Goal: Task Accomplishment & Management: Manage account settings

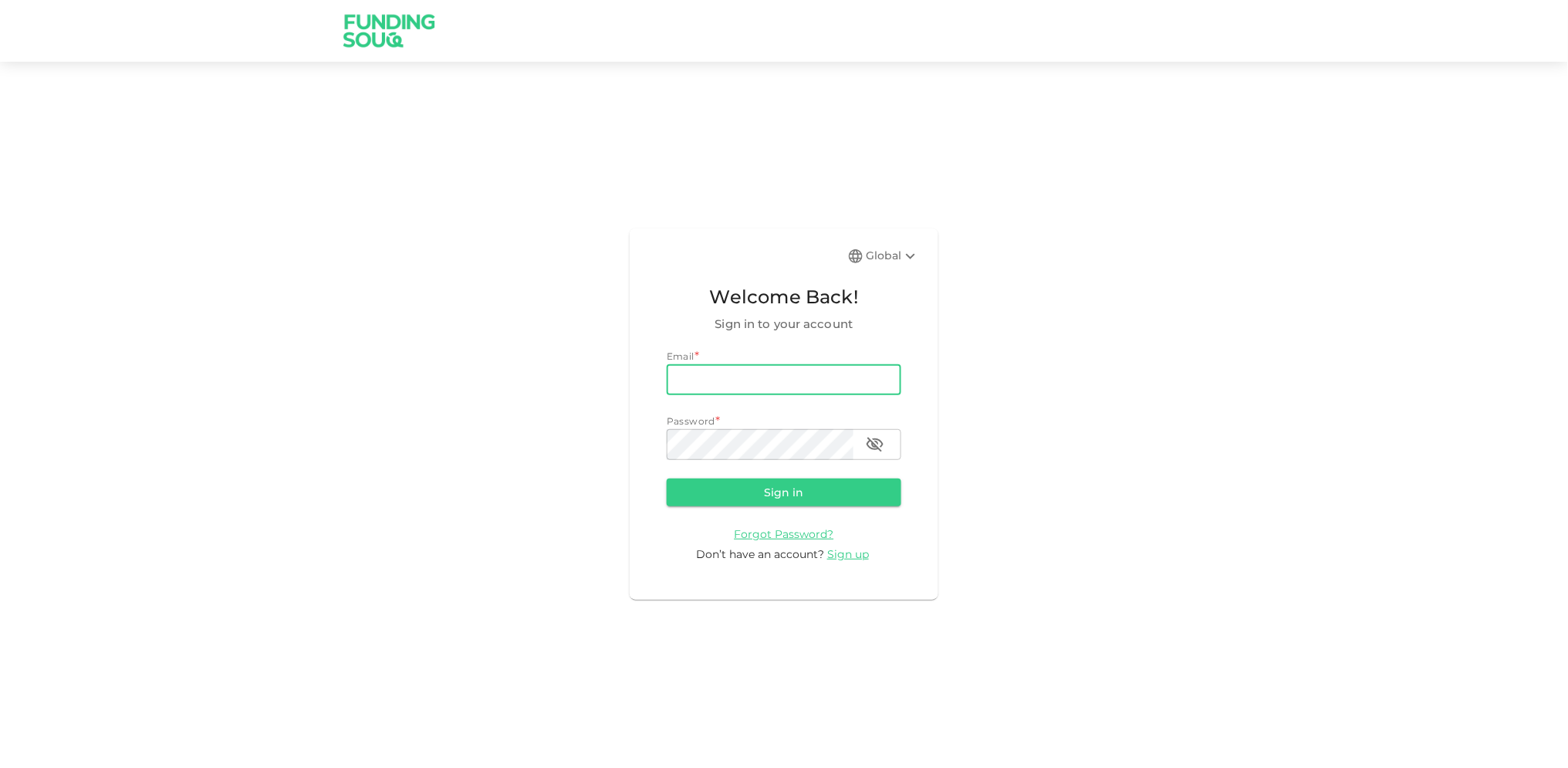
click at [721, 381] on input "email" at bounding box center [784, 379] width 235 height 31
type input "[EMAIL_ADDRESS][DOMAIN_NAME]"
click at [667, 479] on button "Sign in" at bounding box center [784, 493] width 235 height 28
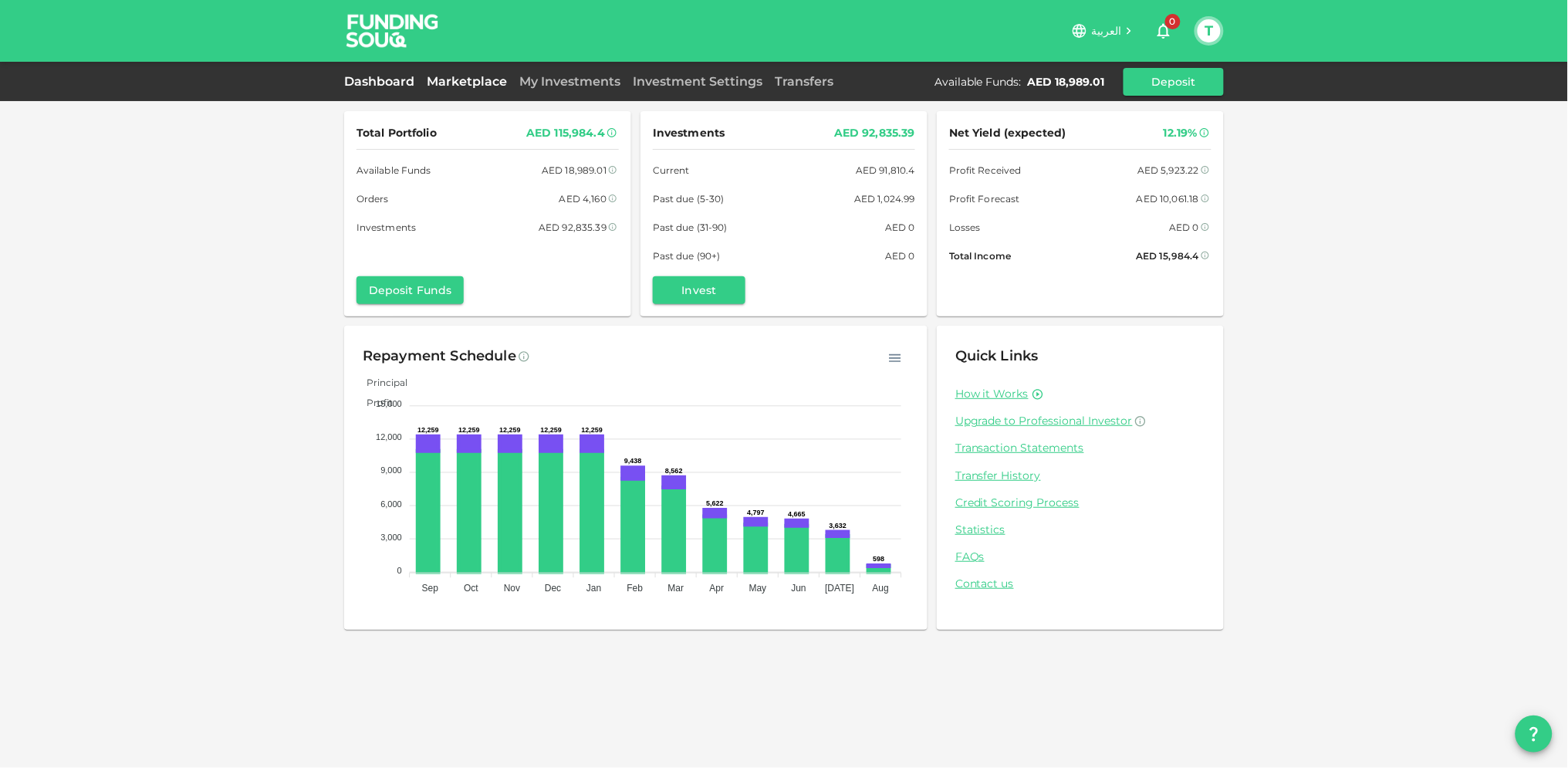
click at [469, 85] on link "Marketplace" at bounding box center [466, 81] width 92 height 15
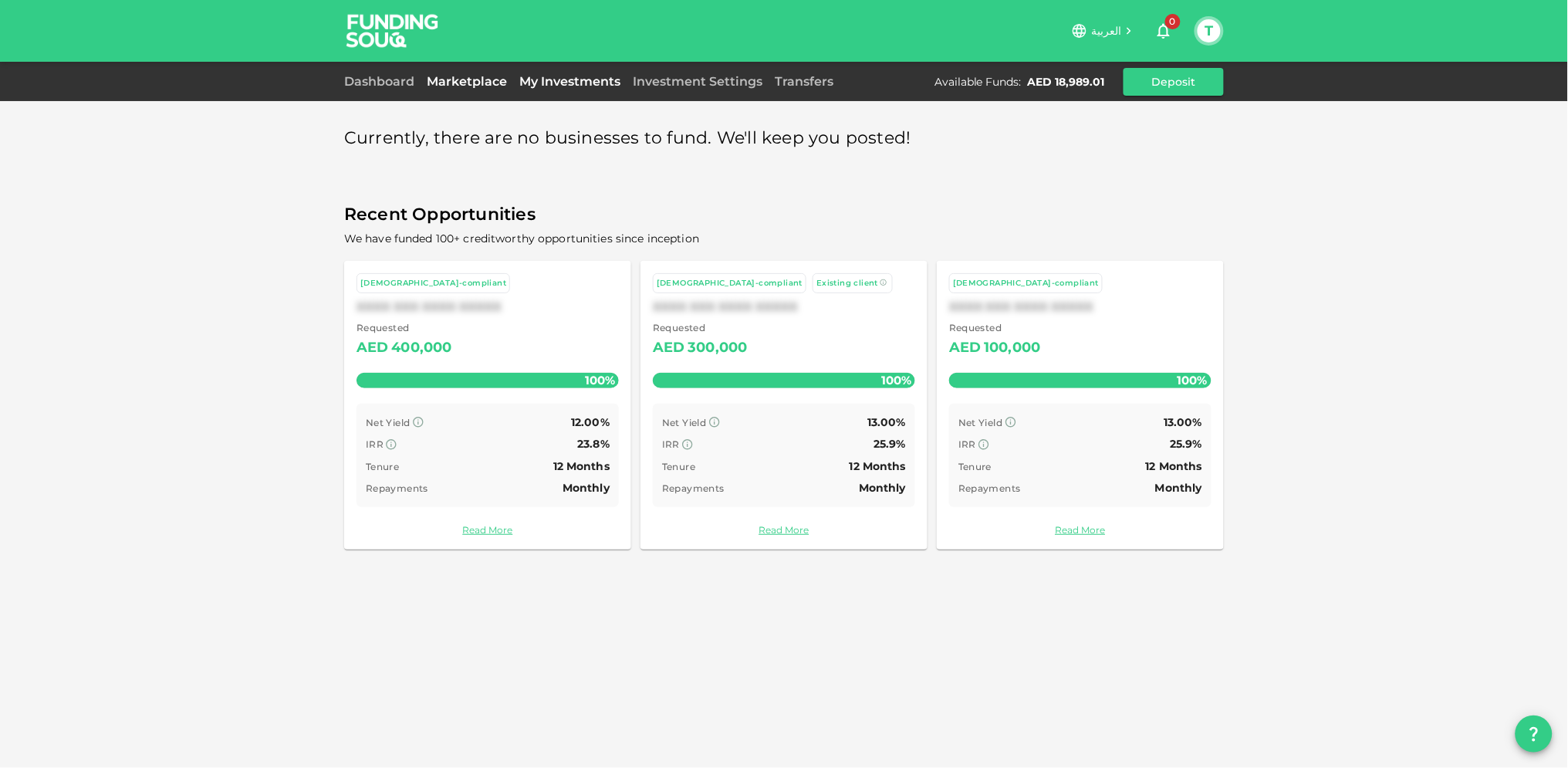
click at [576, 83] on link "My Investments" at bounding box center [570, 81] width 113 height 15
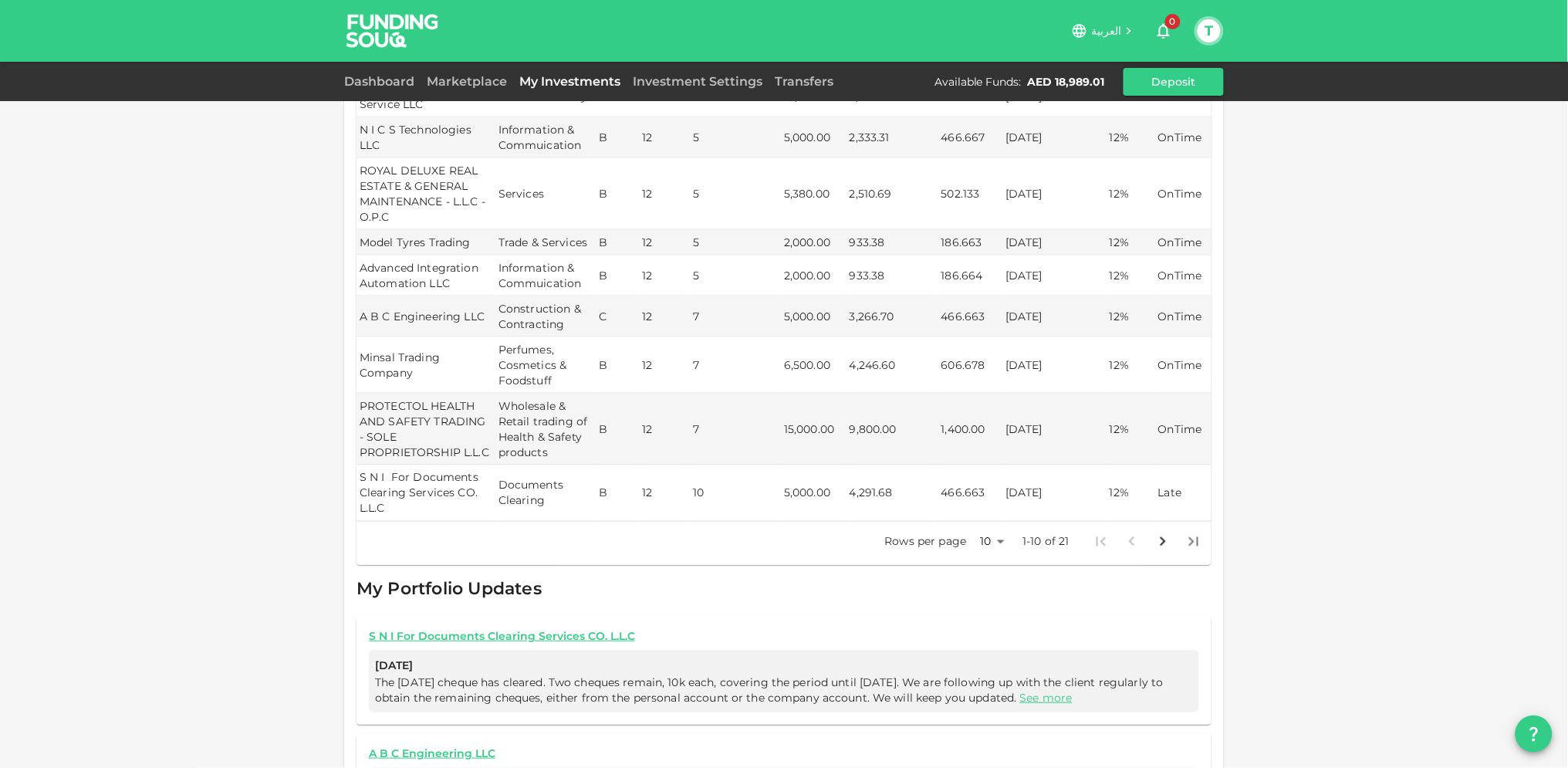
scroll to position [514, 0]
click at [995, 523] on body "العربية 0 T Dashboard Marketplace My Investments Investment Settings Transfers …" at bounding box center [784, 384] width 1568 height 768
click at [986, 568] on li "25" at bounding box center [986, 576] width 47 height 28
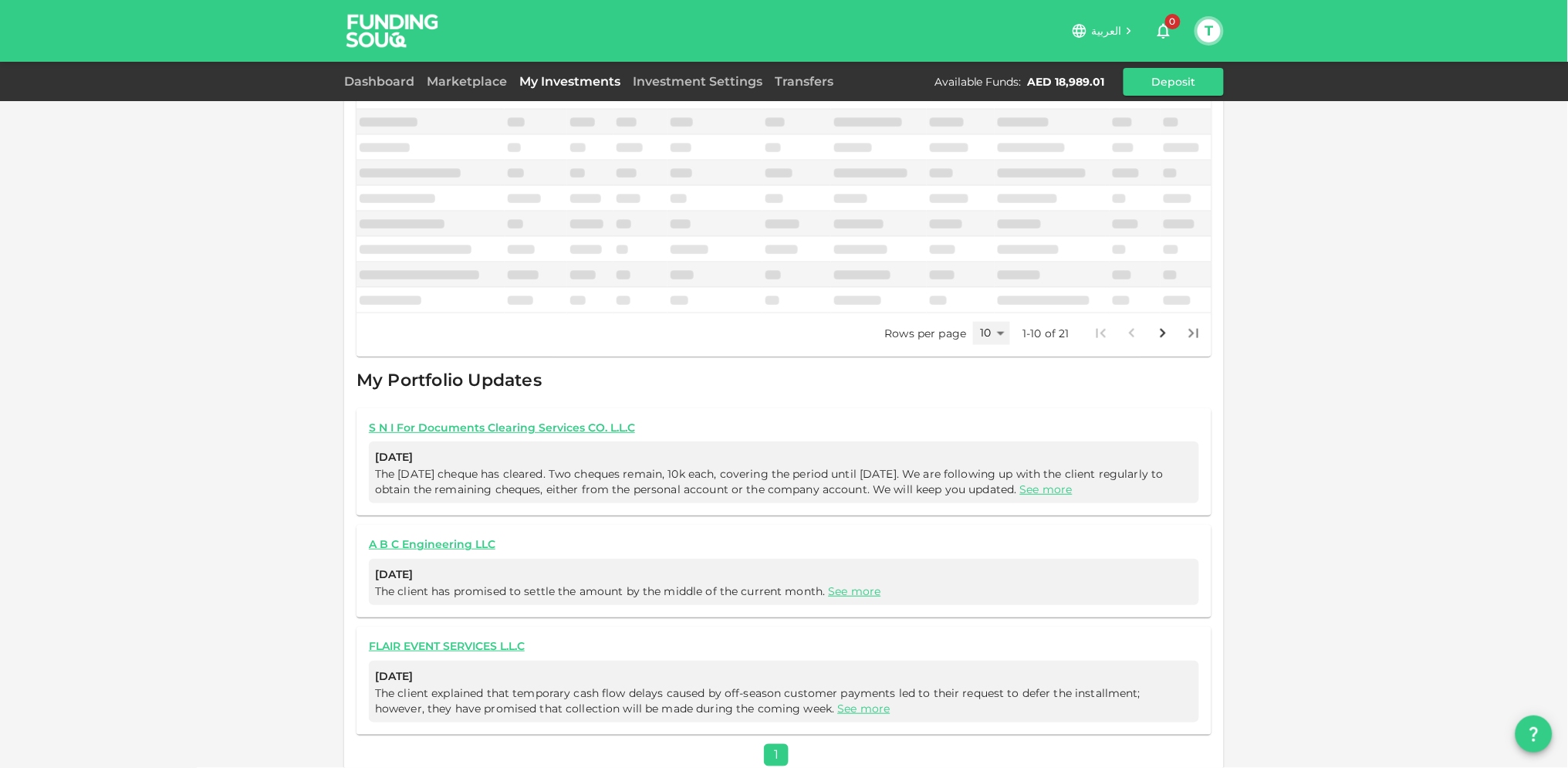
type input "25"
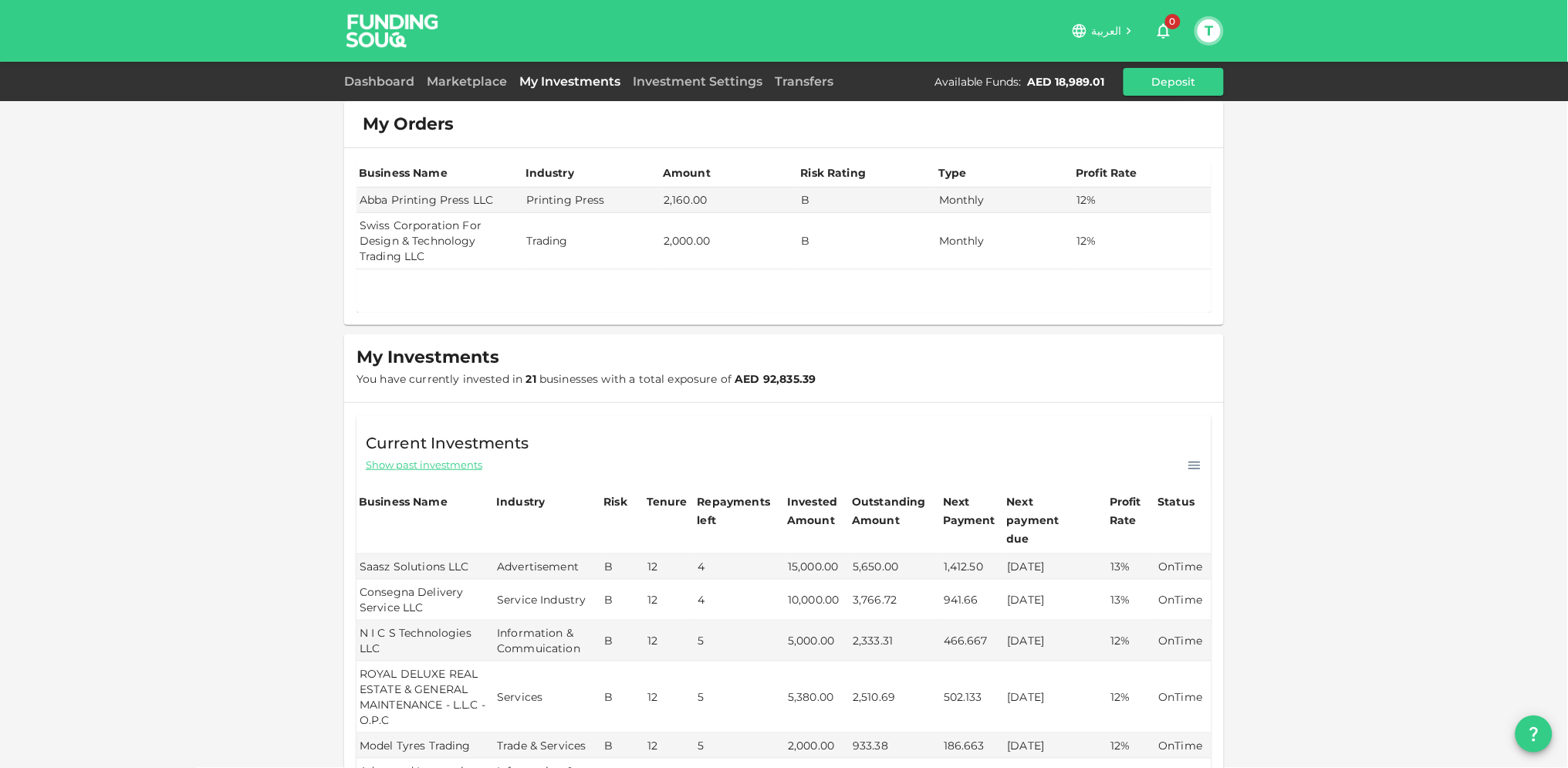
scroll to position [0, 0]
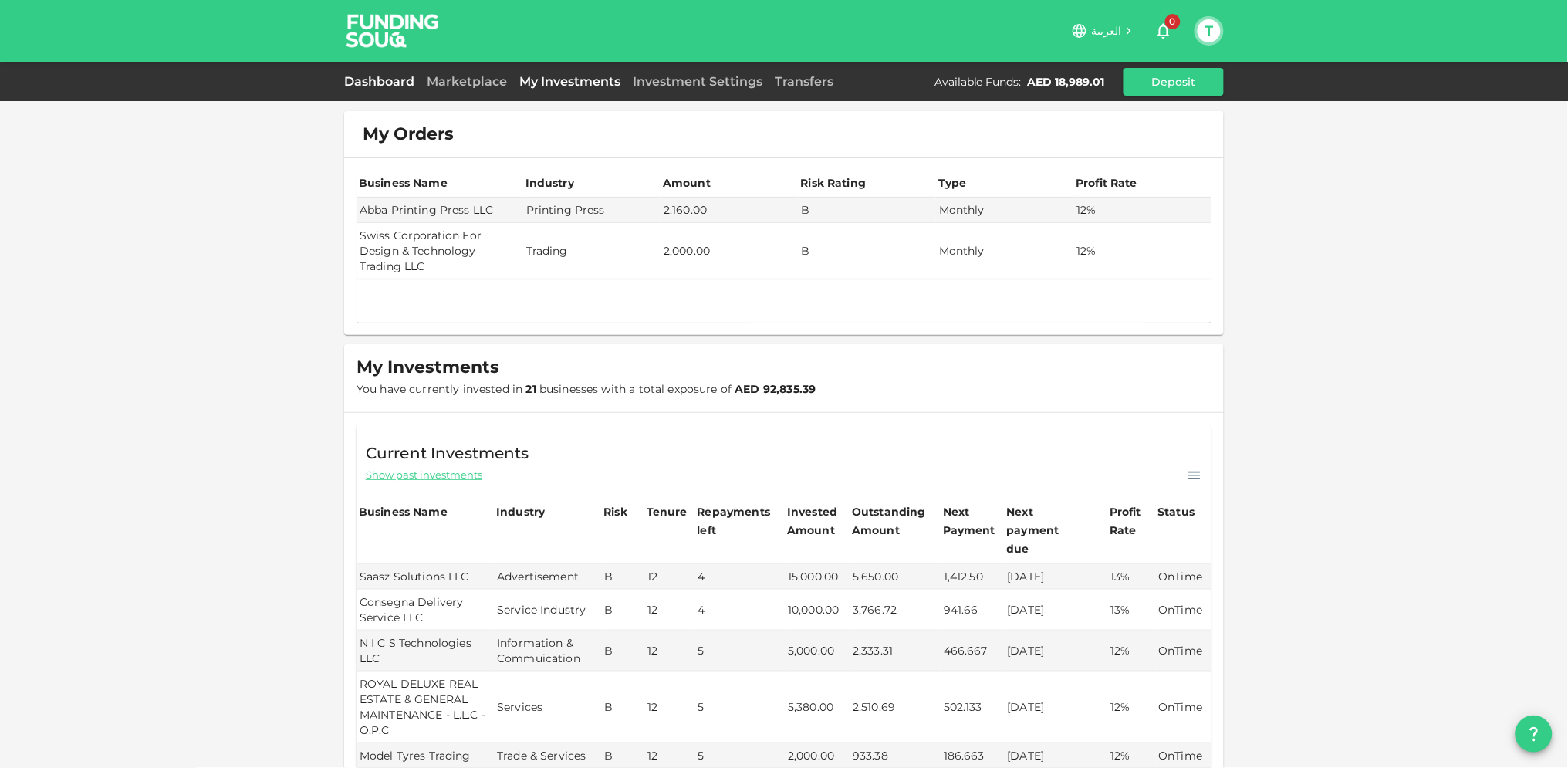
click at [377, 78] on link "Dashboard" at bounding box center [382, 81] width 77 height 15
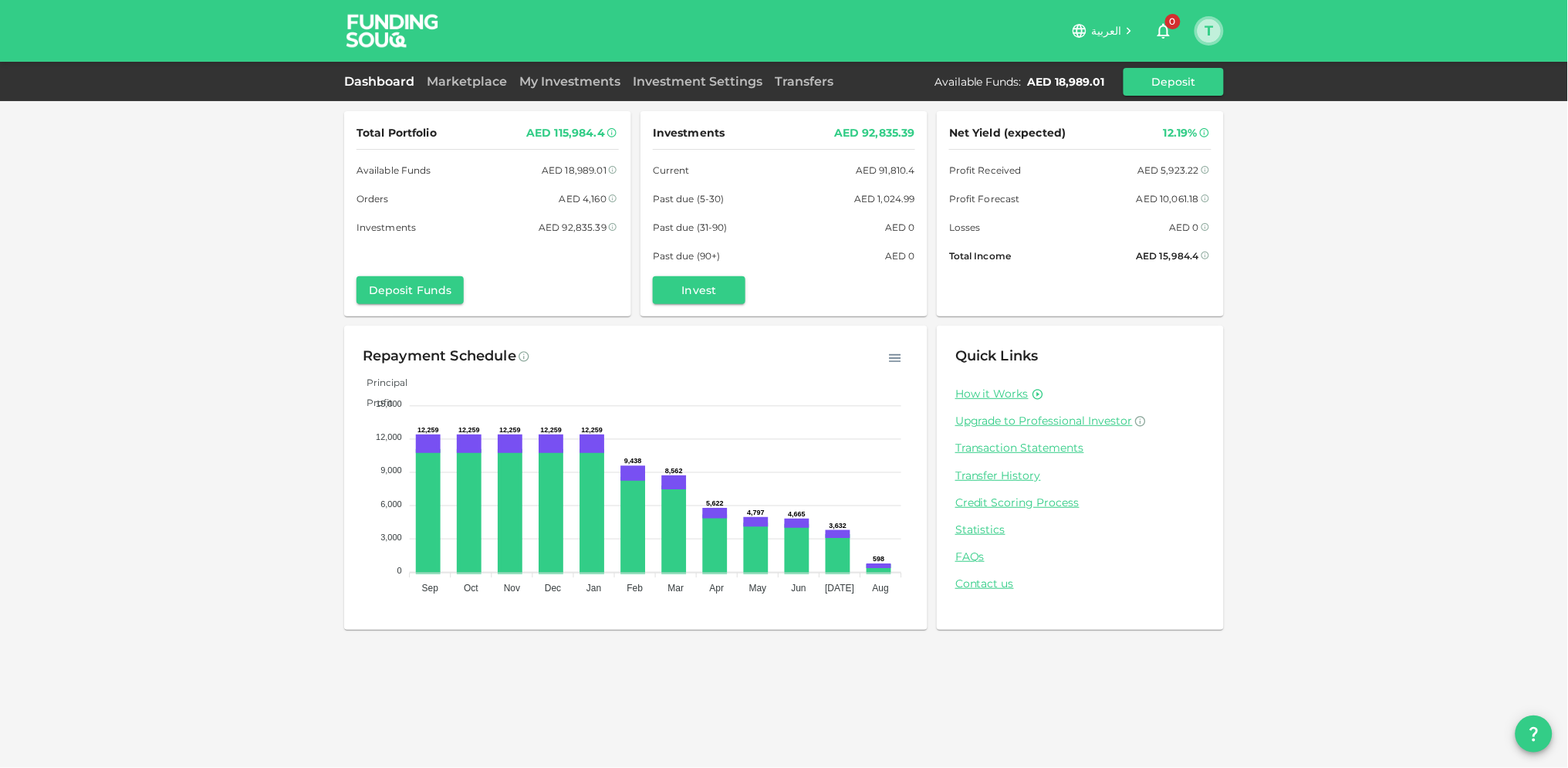
click at [1211, 31] on button "T" at bounding box center [1209, 31] width 23 height 23
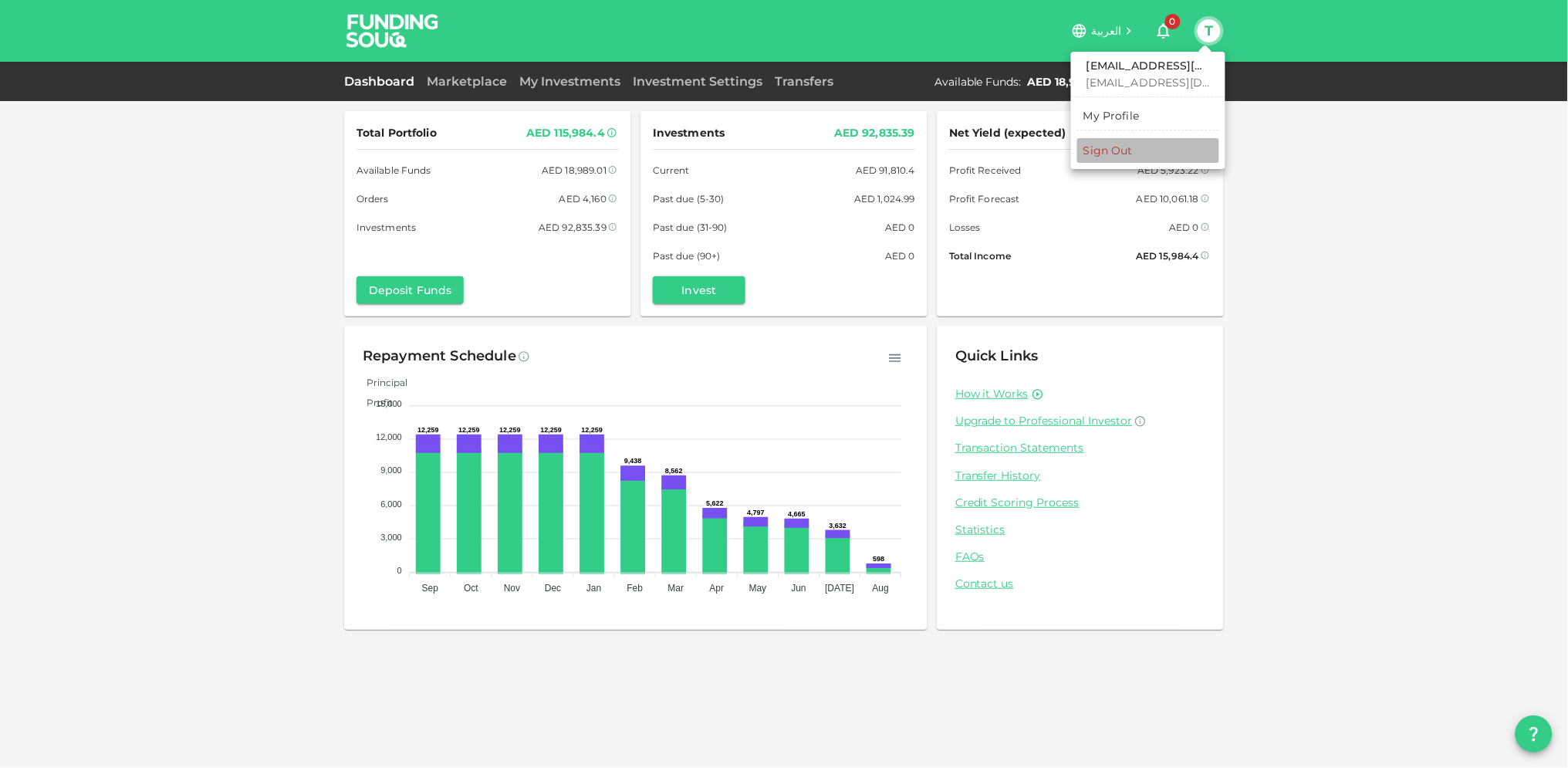
click at [1111, 150] on div "Sign Out" at bounding box center [1108, 150] width 49 height 16
